Goal: Transaction & Acquisition: Purchase product/service

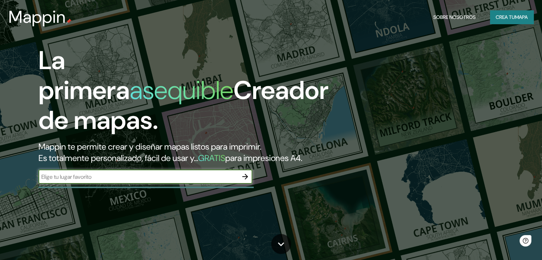
click at [91, 181] on input "text" at bounding box center [139, 177] width 200 height 8
type input "huixquilucan, [GEOGRAPHIC_DATA]"
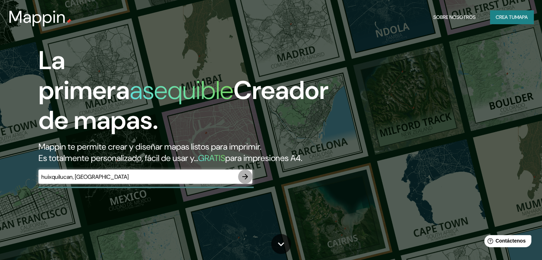
click at [242, 181] on icon "button" at bounding box center [245, 177] width 9 height 9
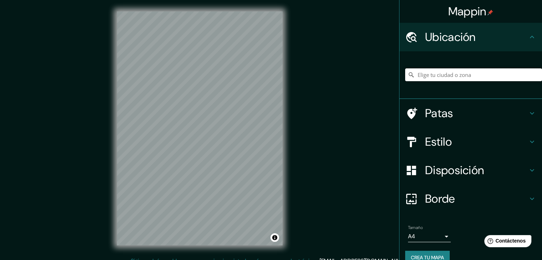
click at [461, 76] on input "Elige tu ciudad o zona" at bounding box center [473, 74] width 137 height 13
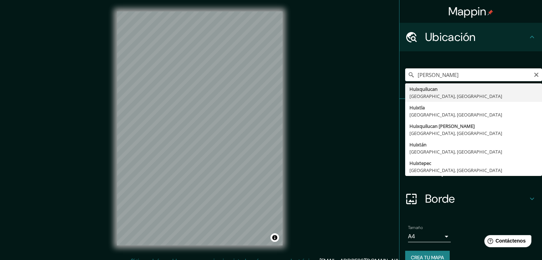
type input "Huixquilucan, [GEOGRAPHIC_DATA], [GEOGRAPHIC_DATA]"
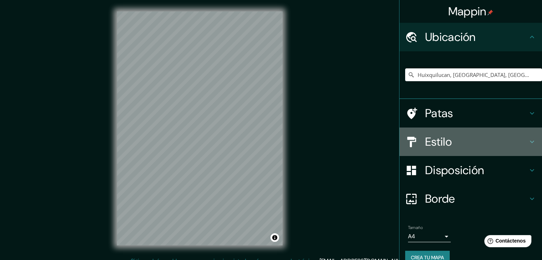
click at [438, 148] on font "Estilo" at bounding box center [438, 141] width 27 height 15
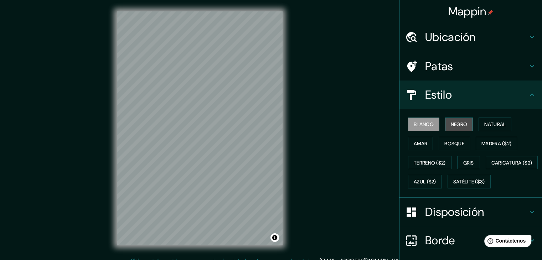
click at [456, 122] on font "Negro" at bounding box center [459, 124] width 17 height 6
click at [416, 124] on font "Blanco" at bounding box center [424, 124] width 20 height 6
click at [420, 146] on font "Amar" at bounding box center [421, 143] width 14 height 6
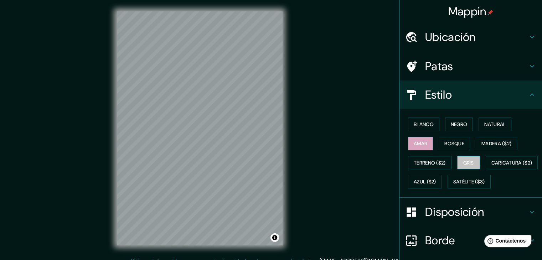
click at [466, 162] on font "Gris" at bounding box center [469, 163] width 11 height 6
click at [491, 144] on font "Madera ($2)" at bounding box center [497, 143] width 30 height 6
click at [465, 165] on font "Gris" at bounding box center [469, 163] width 11 height 6
click at [479, 122] on button "Natural" at bounding box center [495, 125] width 33 height 14
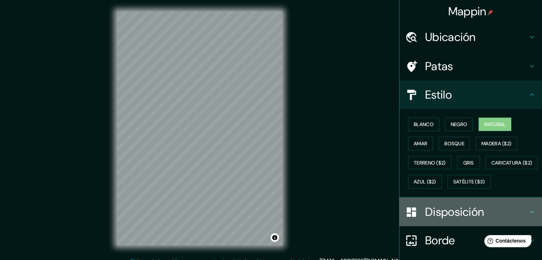
click at [454, 226] on div "Disposición" at bounding box center [471, 212] width 143 height 29
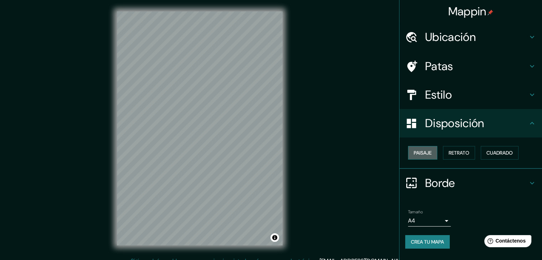
click at [436, 152] on button "Paisaje" at bounding box center [422, 153] width 29 height 14
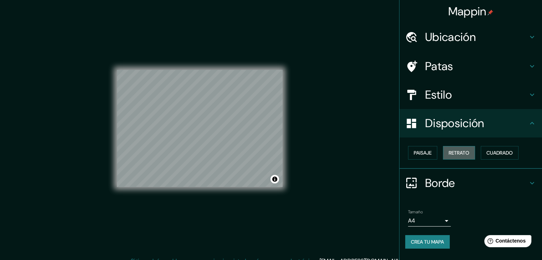
click at [458, 152] on font "Retrato" at bounding box center [459, 153] width 21 height 6
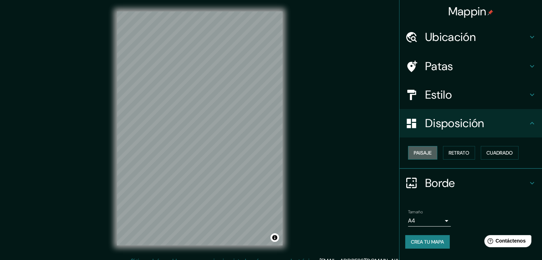
click at [429, 151] on font "Paisaje" at bounding box center [423, 153] width 18 height 6
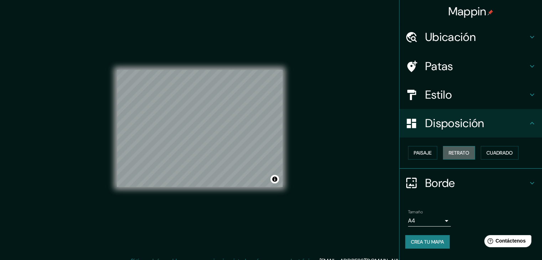
click at [455, 154] on font "Retrato" at bounding box center [459, 153] width 21 height 6
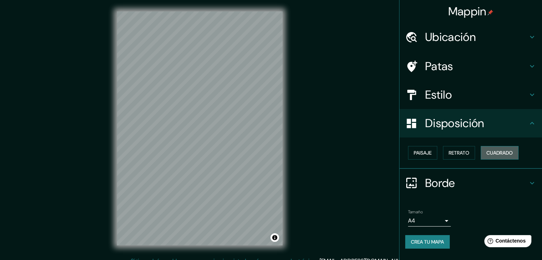
click at [505, 158] on button "Cuadrado" at bounding box center [500, 153] width 38 height 14
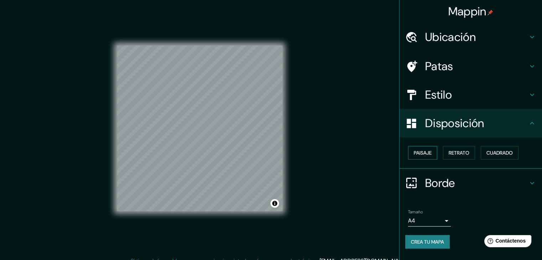
click at [420, 153] on font "Paisaje" at bounding box center [423, 153] width 18 height 6
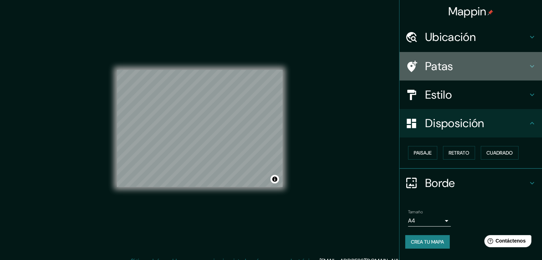
click at [456, 58] on div "Patas" at bounding box center [471, 66] width 143 height 29
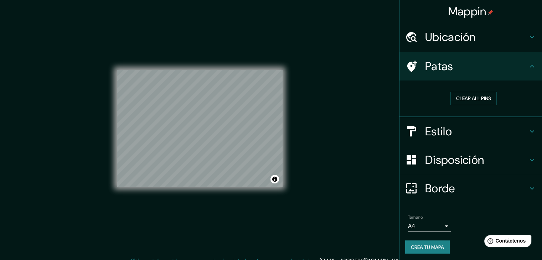
click at [465, 46] on div "Ubicación" at bounding box center [471, 37] width 143 height 29
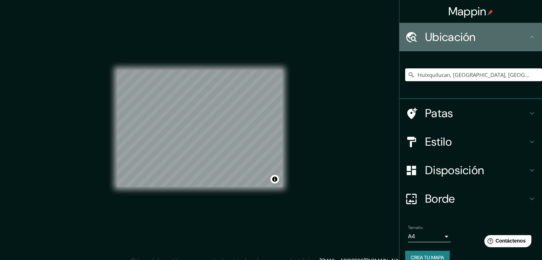
click at [470, 50] on div "Ubicación" at bounding box center [471, 37] width 143 height 29
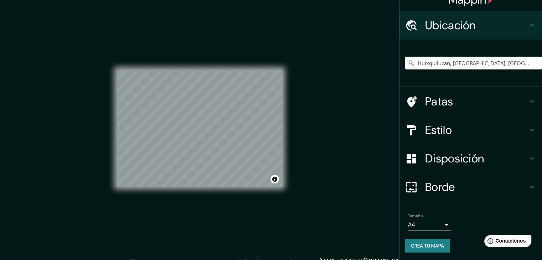
scroll to position [12, 0]
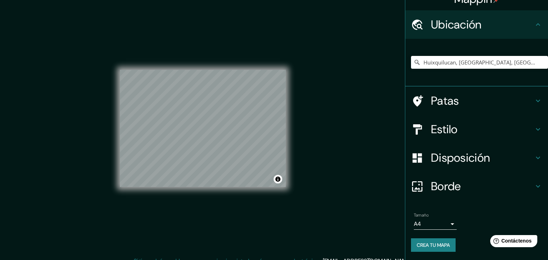
click at [432, 227] on body "Mappin Ubicación Huixquilucan, [GEOGRAPHIC_DATA], [GEOGRAPHIC_DATA] Patas Estil…" at bounding box center [274, 130] width 548 height 260
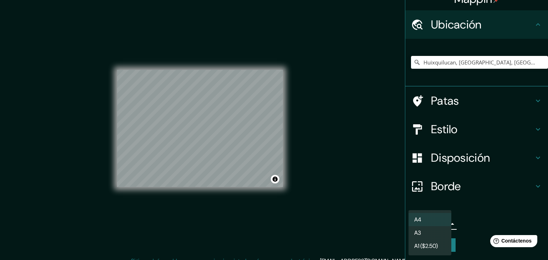
click at [433, 230] on li "A3" at bounding box center [429, 232] width 43 height 13
click at [434, 223] on body "Mappin Ubicación Huixquilucan, [GEOGRAPHIC_DATA], [GEOGRAPHIC_DATA] Patas Estil…" at bounding box center [274, 130] width 548 height 260
click at [433, 220] on li "A4" at bounding box center [429, 219] width 43 height 13
type input "single"
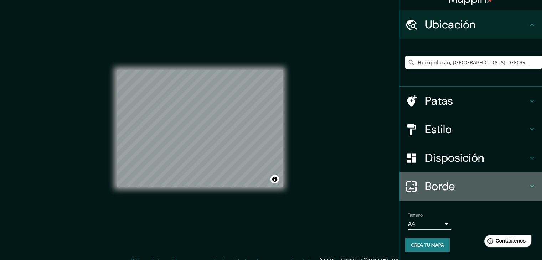
click at [469, 182] on h4 "Borde" at bounding box center [476, 186] width 103 height 14
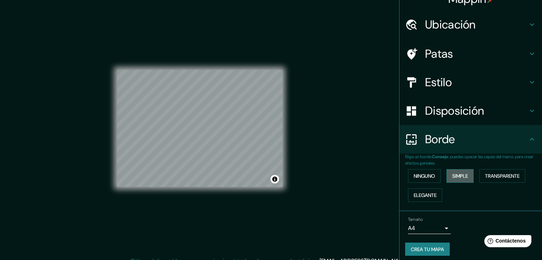
click at [462, 174] on font "Simple" at bounding box center [461, 176] width 16 height 6
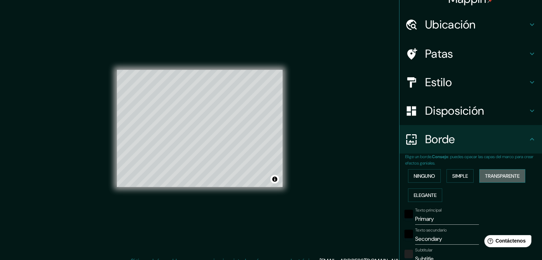
click at [492, 172] on font "Transparente" at bounding box center [502, 176] width 35 height 9
click at [422, 193] on font "Elegante" at bounding box center [425, 195] width 23 height 6
click at [432, 177] on button "Ninguno" at bounding box center [424, 176] width 33 height 14
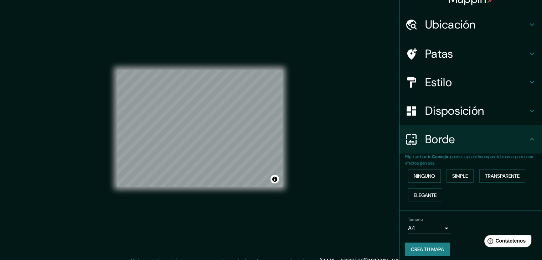
click at [516, 147] on div "Borde" at bounding box center [471, 139] width 143 height 29
click at [277, 181] on button "Activar o desactivar atribución" at bounding box center [275, 179] width 9 height 9
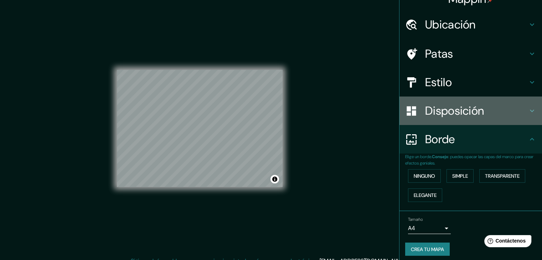
click at [467, 99] on div "Disposición" at bounding box center [471, 111] width 143 height 29
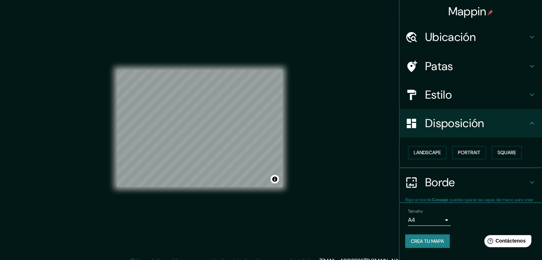
scroll to position [0, 0]
click at [454, 121] on font "Disposición" at bounding box center [454, 123] width 59 height 15
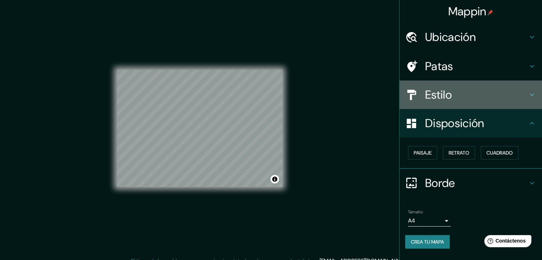
click at [478, 89] on h4 "Estilo" at bounding box center [476, 95] width 103 height 14
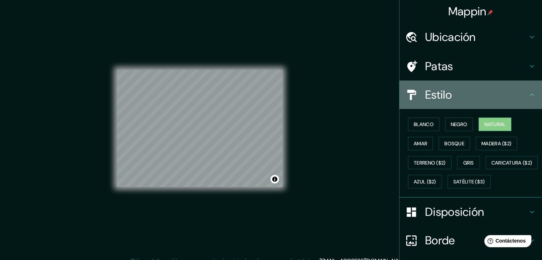
click at [478, 89] on h4 "Estilo" at bounding box center [476, 95] width 103 height 14
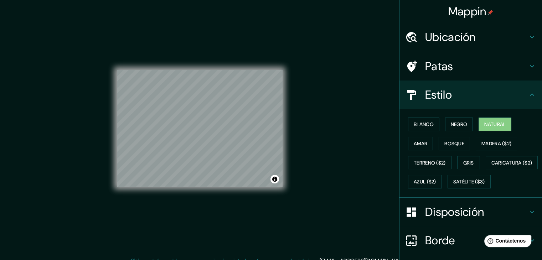
click at [480, 58] on div "Patas" at bounding box center [471, 66] width 143 height 29
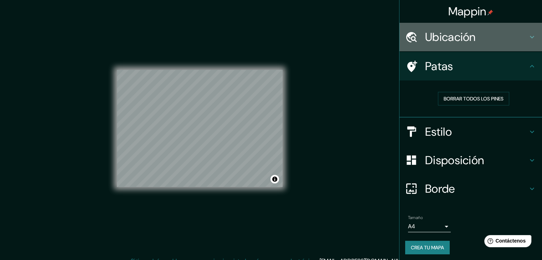
click at [480, 36] on h4 "Ubicación" at bounding box center [476, 37] width 103 height 14
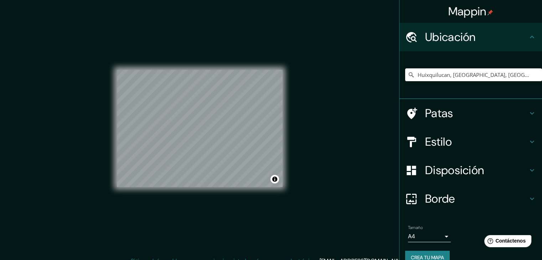
click at [475, 41] on h4 "Ubicación" at bounding box center [476, 37] width 103 height 14
click at [528, 36] on icon at bounding box center [532, 37] width 9 height 9
click at [426, 117] on font "Patas" at bounding box center [439, 113] width 28 height 15
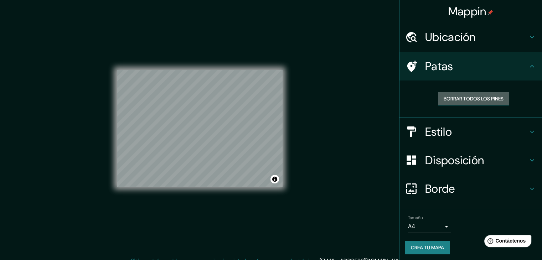
click at [459, 97] on font "Borrar todos los pines" at bounding box center [474, 99] width 60 height 6
click at [335, 46] on div "Mappin Ubicación Huixquilucan, [GEOGRAPHIC_DATA], [GEOGRAPHIC_DATA] Patas Borra…" at bounding box center [271, 134] width 542 height 269
